Goal: Transaction & Acquisition: Purchase product/service

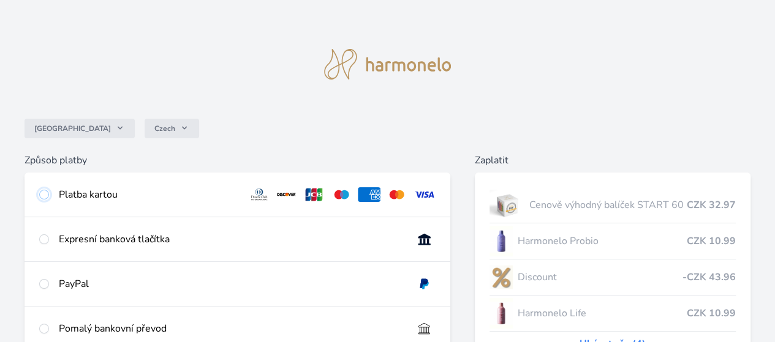
click at [49, 195] on input "radio" at bounding box center [44, 195] width 10 height 10
radio input "true"
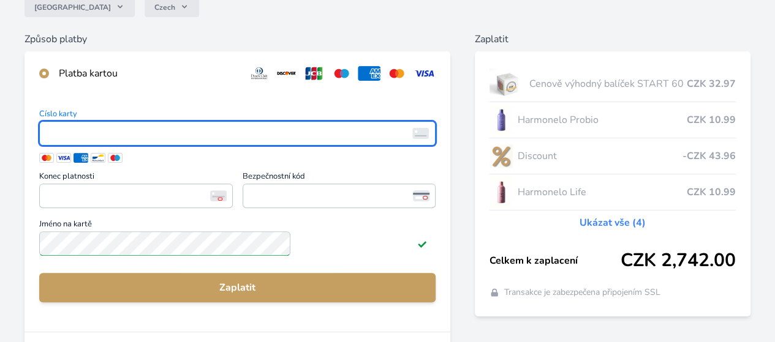
scroll to position [122, 0]
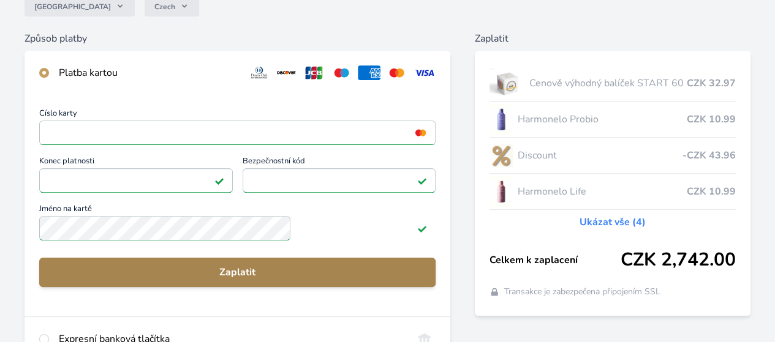
click at [305, 280] on span "Zaplatit" at bounding box center [237, 272] width 377 height 15
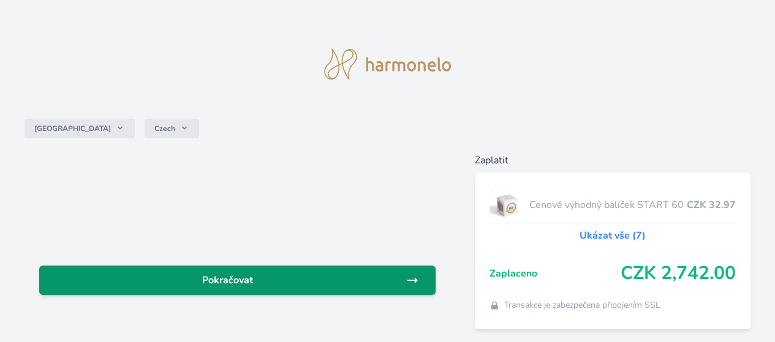
click at [344, 282] on span "Pokračovat" at bounding box center [227, 280] width 357 height 15
